Goal: Find contact information

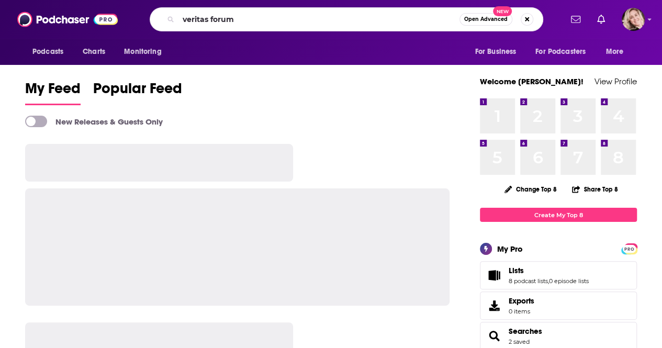
type input "veritas forum"
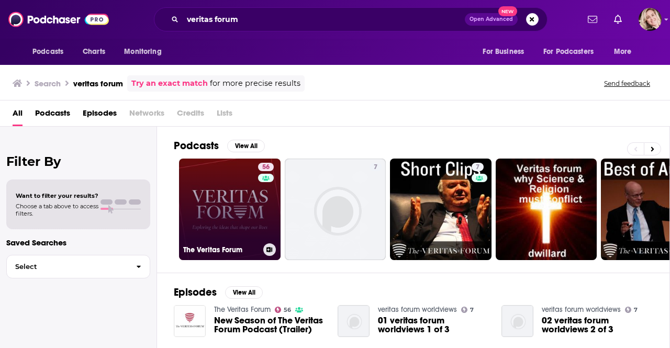
click at [235, 193] on link "56 The Veritas Forum" at bounding box center [230, 210] width 102 height 102
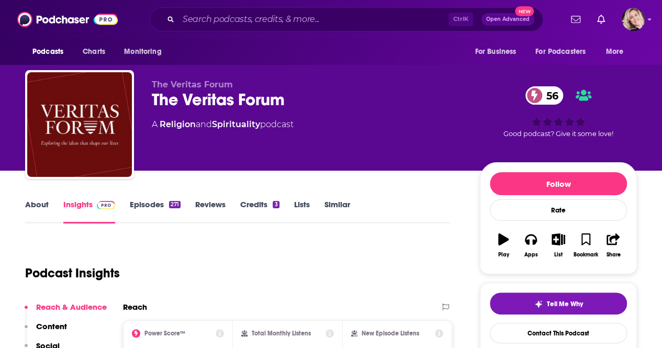
scroll to position [305, 0]
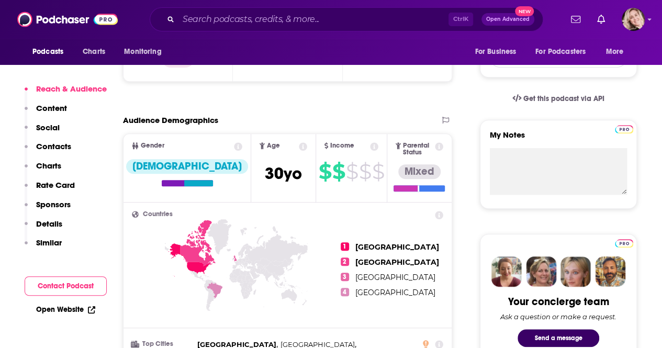
click at [59, 149] on p "Contacts" at bounding box center [53, 146] width 35 height 10
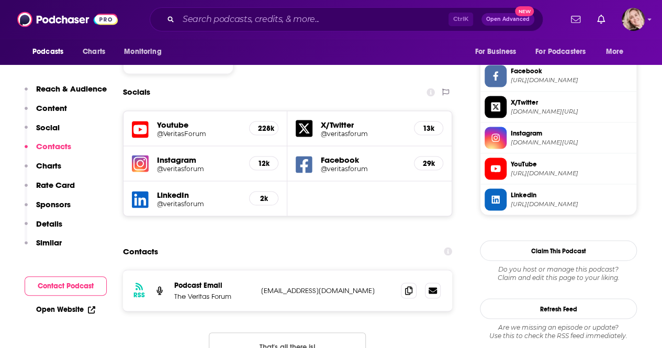
scroll to position [921, 0]
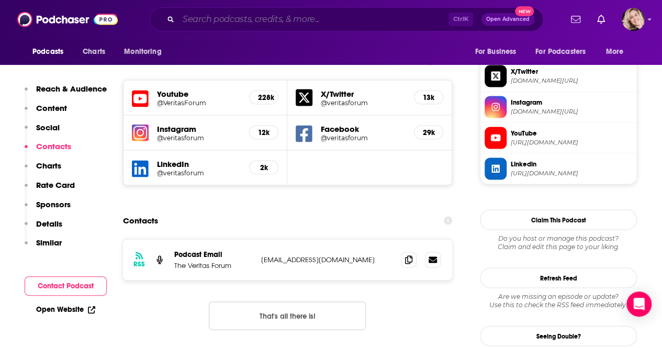
click at [272, 21] on input "Search podcasts, credits, & more..." at bounding box center [314, 19] width 270 height 17
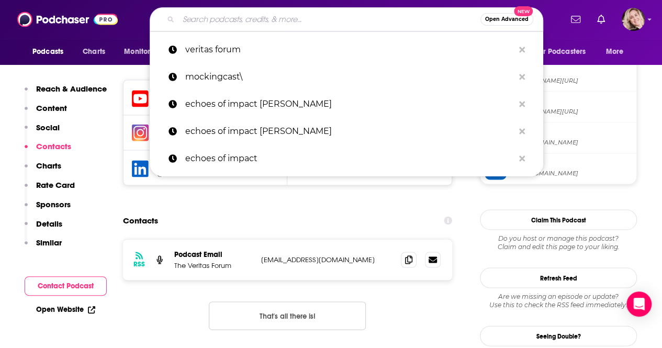
type input "t"
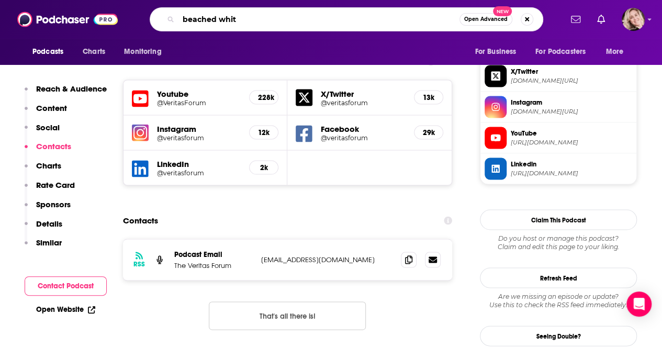
type input "beached white"
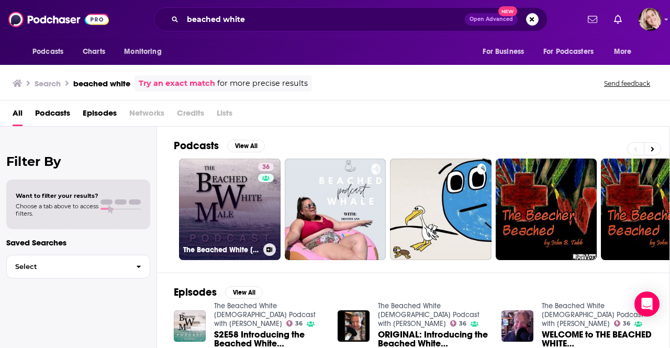
click at [210, 191] on link "36 The Beached White [DEMOGRAPHIC_DATA] Podcast with [PERSON_NAME]" at bounding box center [230, 210] width 102 height 102
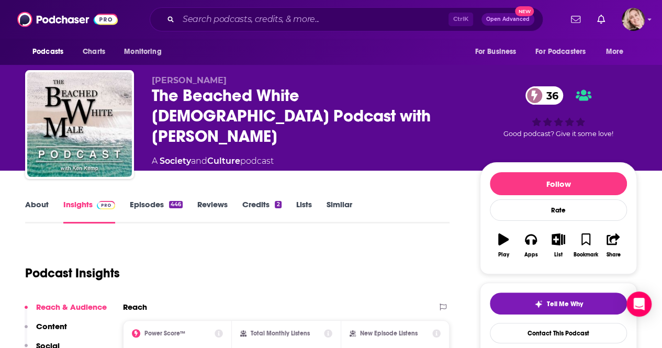
click at [27, 206] on link "About" at bounding box center [37, 211] width 24 height 24
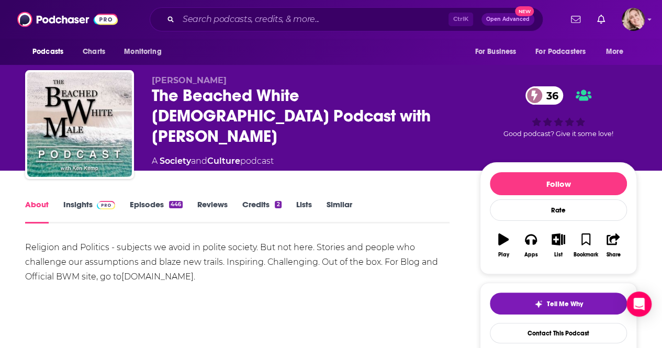
click at [80, 206] on link "Insights" at bounding box center [89, 211] width 52 height 24
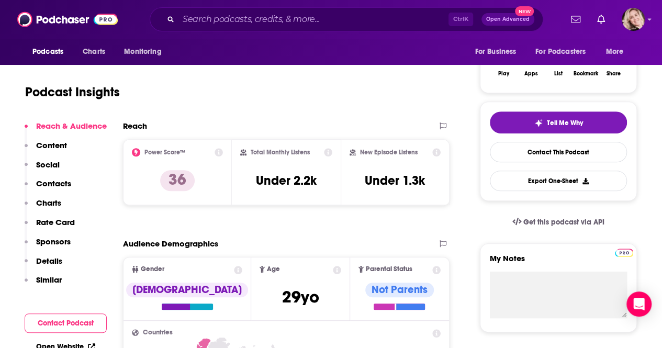
scroll to position [187, 0]
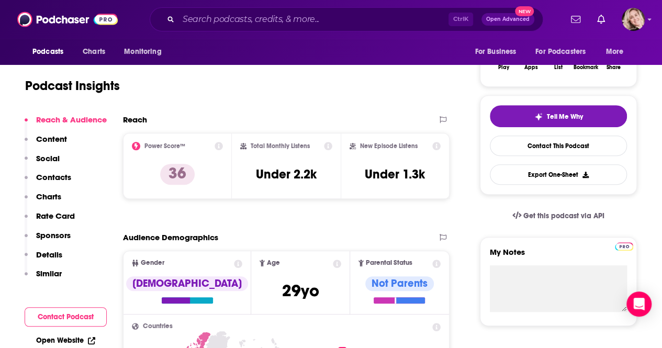
click at [59, 176] on p "Contacts" at bounding box center [53, 177] width 35 height 10
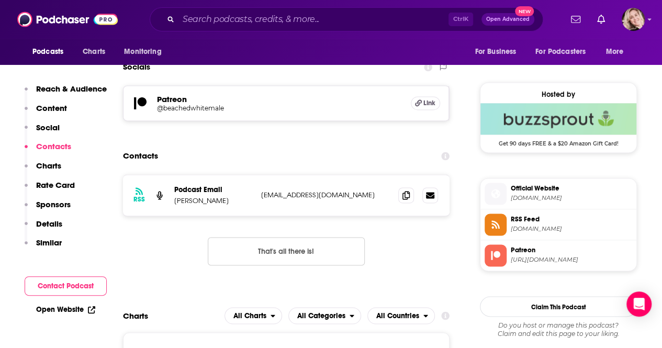
scroll to position [723, 0]
drag, startPoint x: 342, startPoint y: 195, endPoint x: 259, endPoint y: 196, distance: 83.8
click at [259, 196] on div "RSS Podcast Email [PERSON_NAME] [EMAIL_ADDRESS][DOMAIN_NAME] [EMAIL_ADDRESS][DO…" at bounding box center [286, 194] width 327 height 41
copy p "[EMAIL_ADDRESS][DOMAIN_NAME]"
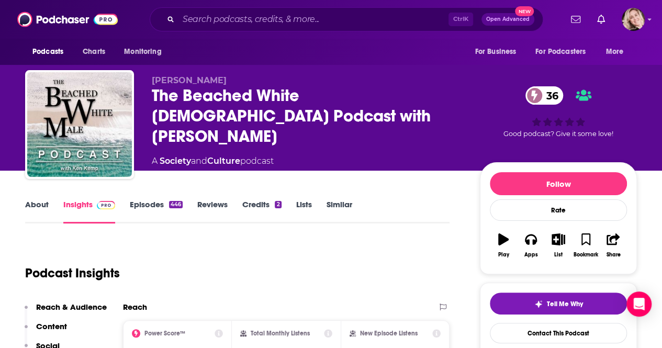
scroll to position [43, 0]
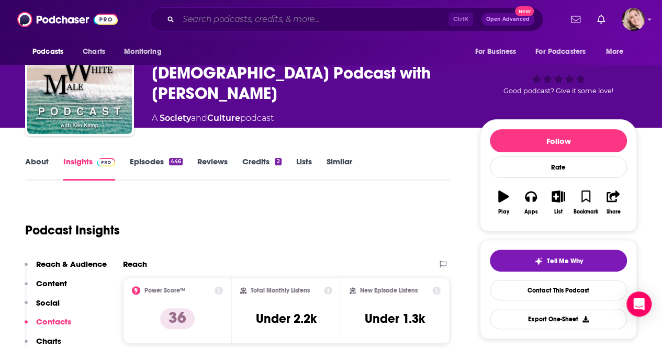
click at [253, 18] on input "Search podcasts, credits, & more..." at bounding box center [314, 19] width 270 height 17
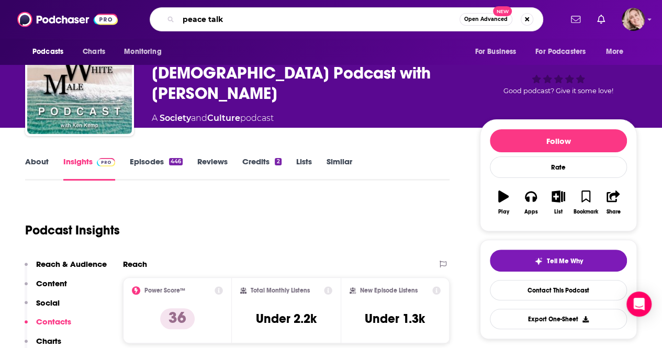
type input "peace talks"
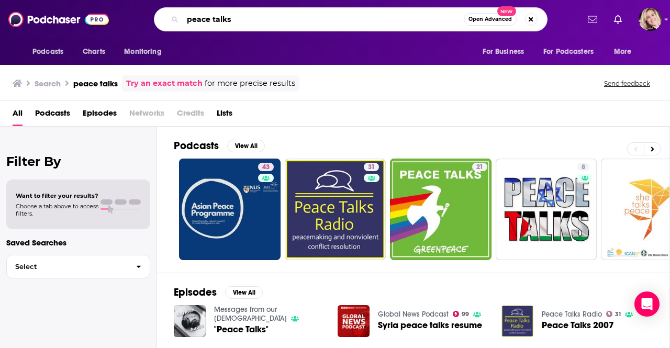
click at [275, 20] on input "peace talks" at bounding box center [323, 19] width 281 height 17
type input "peace talks [PERSON_NAME]"
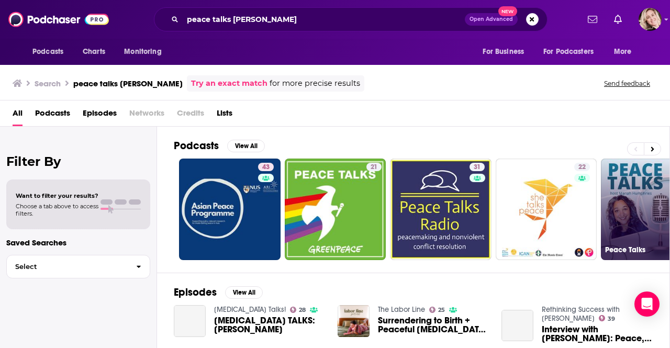
click at [655, 201] on link "Peace Talks" at bounding box center [652, 210] width 102 height 102
